Goal: Information Seeking & Learning: Learn about a topic

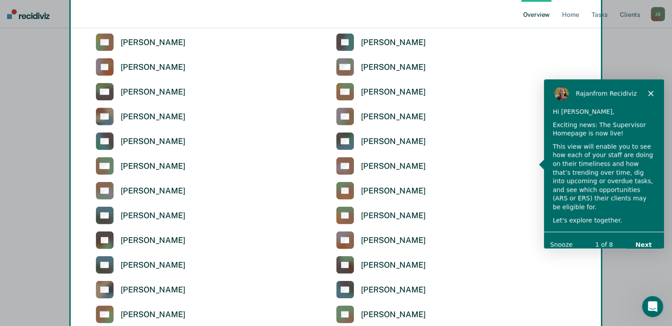
scroll to position [2046, 0]
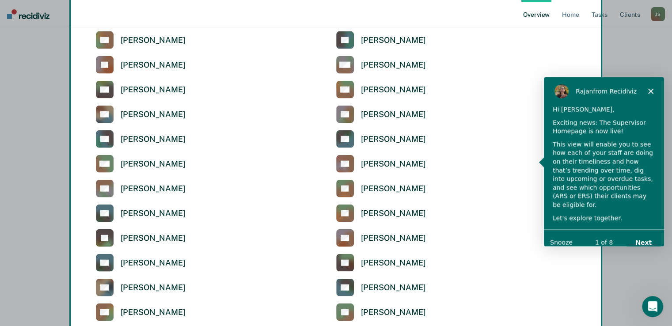
click at [649, 235] on button "Next" at bounding box center [643, 242] width 34 height 18
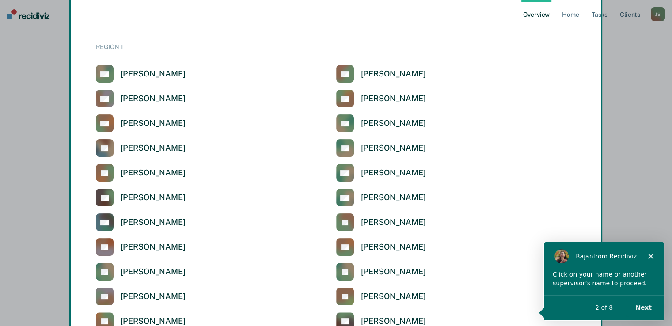
scroll to position [165, 0]
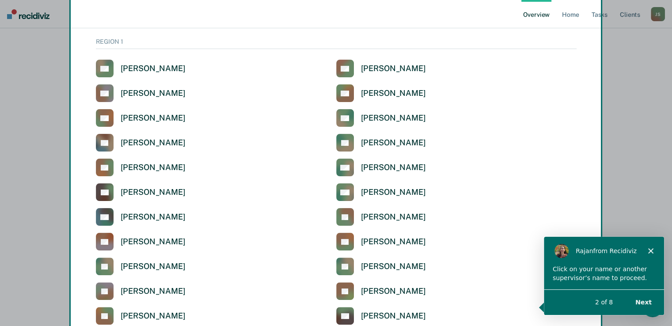
click at [155, 142] on div "Product tour overlay" at bounding box center [336, 163] width 672 height 326
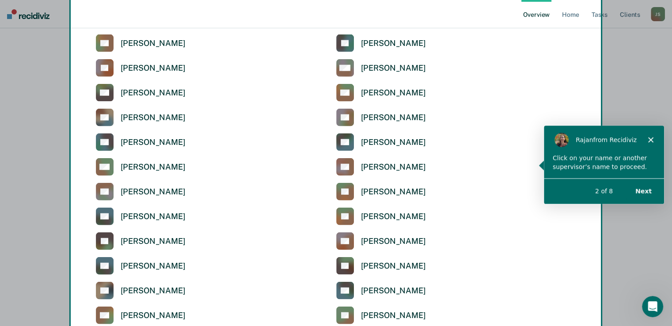
scroll to position [2046, 0]
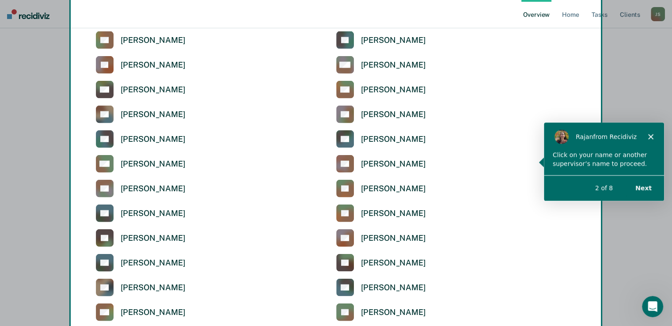
click at [648, 189] on button "Next" at bounding box center [643, 188] width 34 height 18
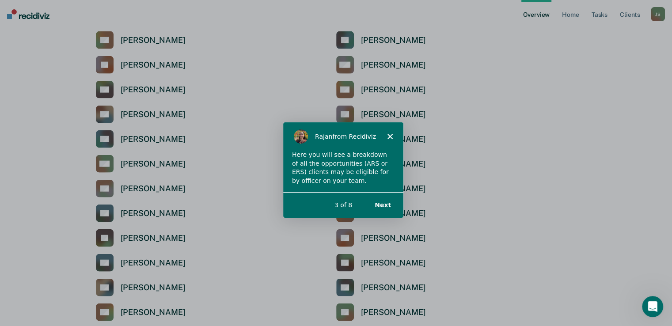
scroll to position [0, 0]
click at [382, 207] on button "Next" at bounding box center [382, 204] width 34 height 18
click at [384, 204] on button "Next" at bounding box center [382, 204] width 34 height 18
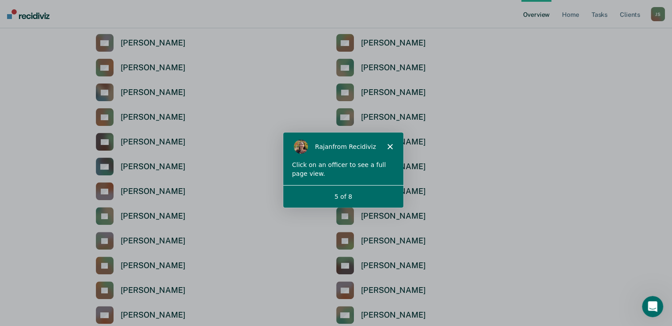
scroll to position [300, 0]
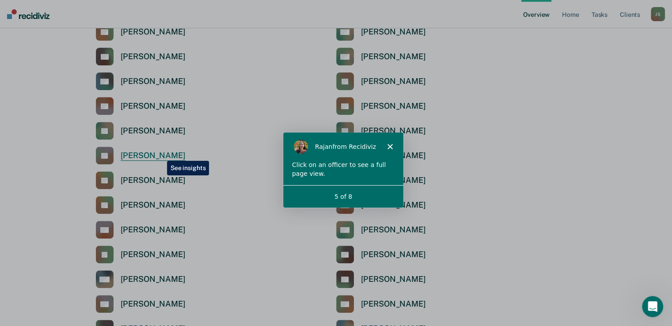
click at [160, 154] on div "Jeremy Robertson" at bounding box center [153, 156] width 65 height 10
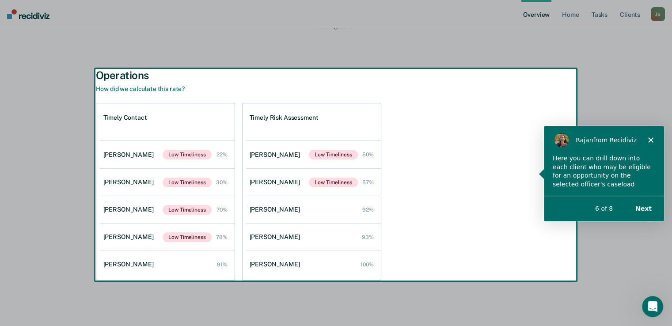
scroll to position [170, 0]
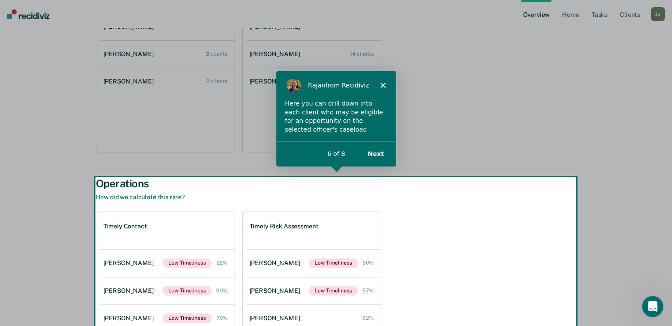
click at [372, 153] on button "Next" at bounding box center [375, 153] width 34 height 18
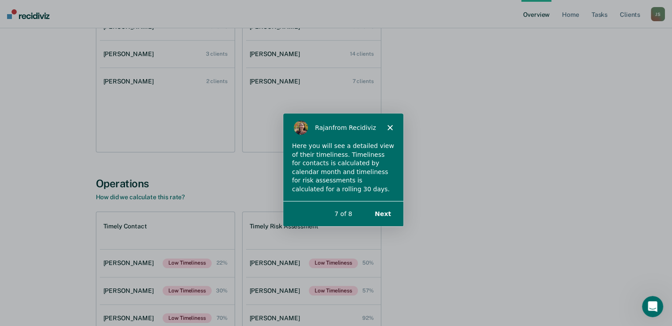
scroll to position [0, 0]
click at [387, 213] on button "Next" at bounding box center [382, 213] width 34 height 18
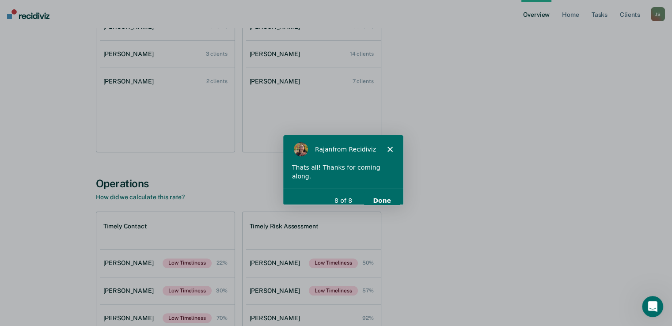
click at [384, 194] on button "Done" at bounding box center [381, 200] width 36 height 18
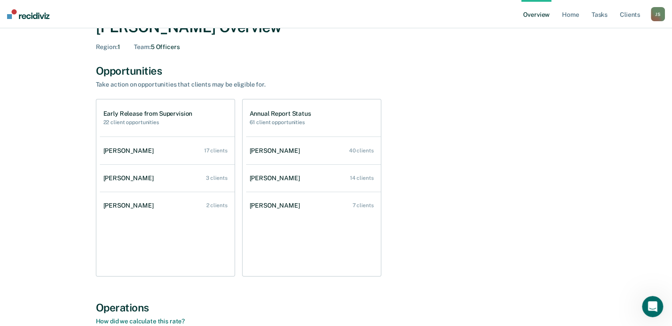
scroll to position [31, 0]
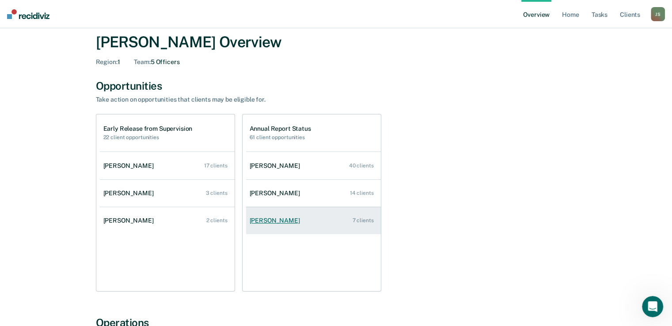
click at [277, 219] on div "Dakota Conway" at bounding box center [277, 221] width 54 height 8
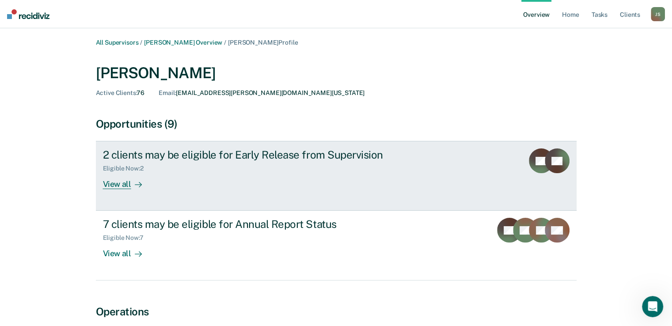
click at [120, 186] on div "View all" at bounding box center [127, 180] width 49 height 17
